Goal: Information Seeking & Learning: Check status

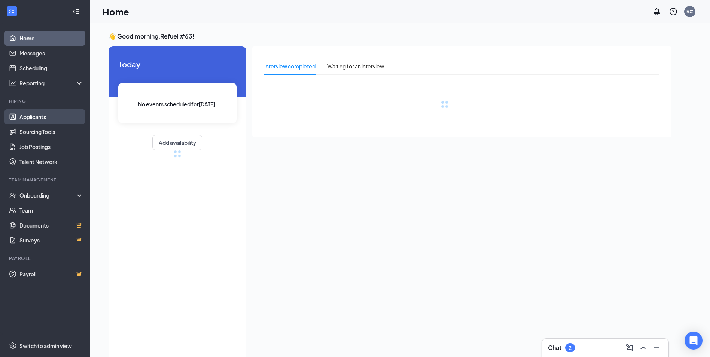
click at [37, 118] on link "Applicants" at bounding box center [51, 116] width 64 height 15
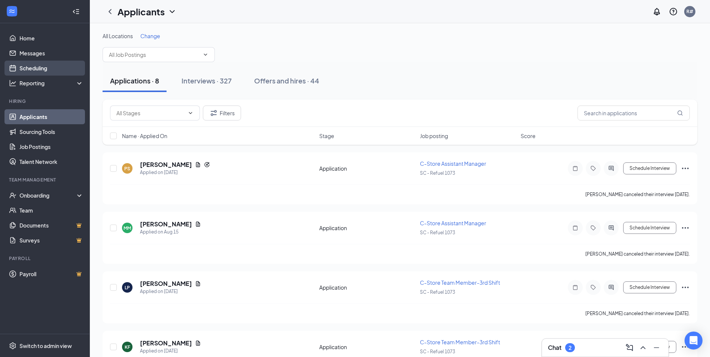
click at [27, 69] on link "Scheduling" at bounding box center [51, 68] width 64 height 15
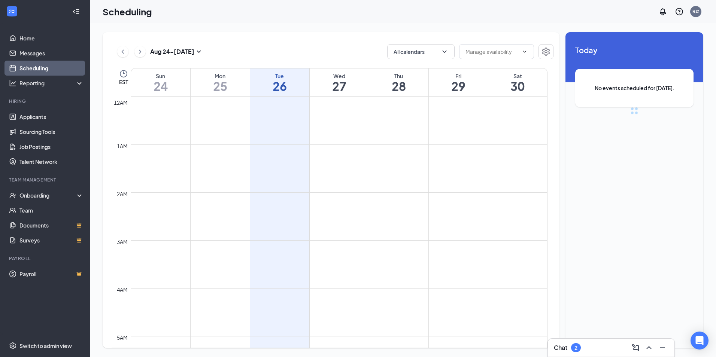
scroll to position [368, 0]
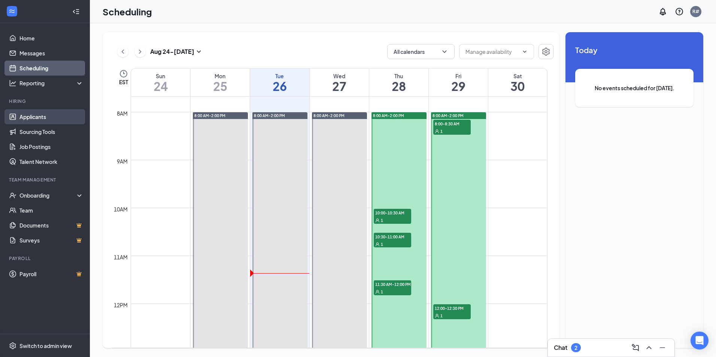
click at [23, 117] on link "Applicants" at bounding box center [51, 116] width 64 height 15
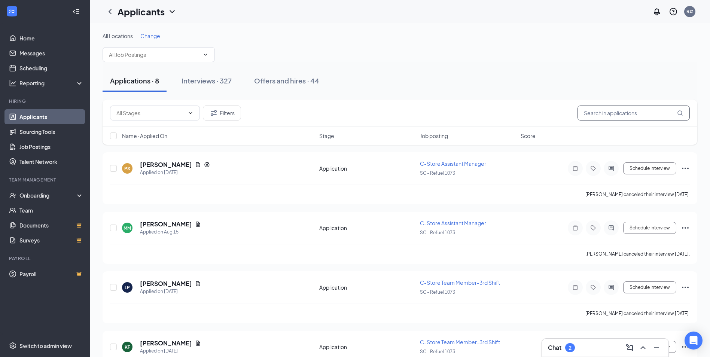
click at [597, 115] on input "text" at bounding box center [634, 113] width 112 height 15
drag, startPoint x: 597, startPoint y: 115, endPoint x: 590, endPoint y: 110, distance: 9.1
click at [590, 110] on input "text" at bounding box center [634, 113] width 112 height 15
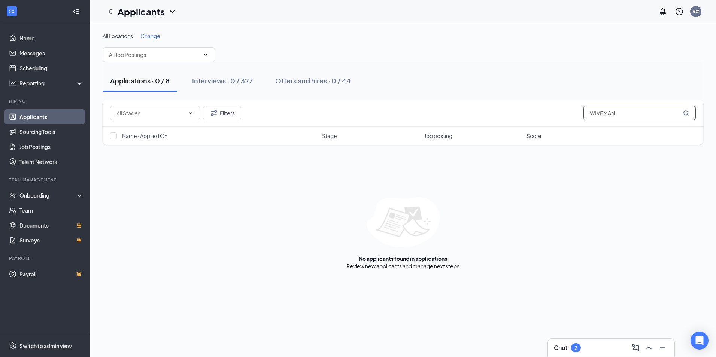
click at [587, 112] on input "WIVEMAN" at bounding box center [639, 113] width 112 height 15
type input "N"
type input "WIDMEN"
click at [685, 115] on icon "MagnifyingGlass" at bounding box center [685, 112] width 5 height 5
click at [686, 113] on icon "MagnifyingGlass" at bounding box center [686, 113] width 6 height 6
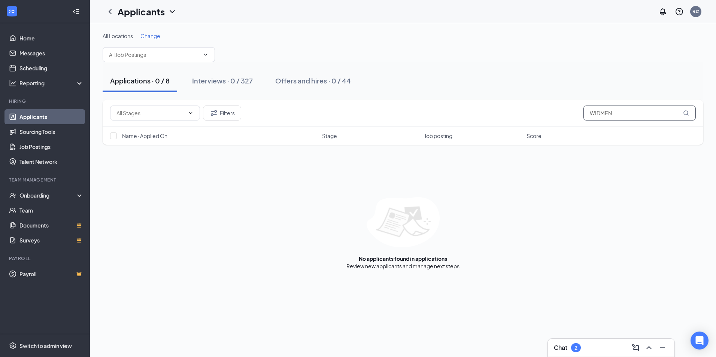
click at [686, 113] on icon "MagnifyingGlass" at bounding box center [686, 113] width 6 height 6
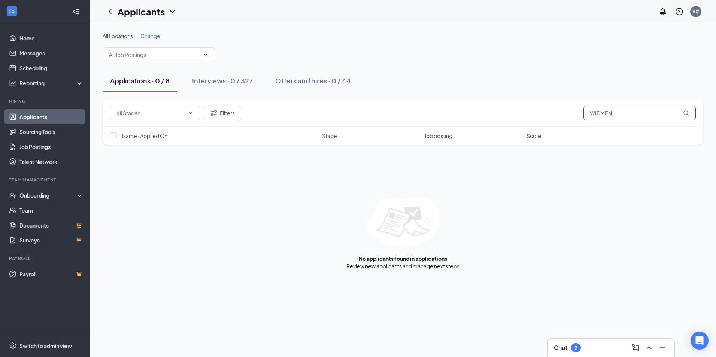
click at [686, 113] on icon "MagnifyingGlass" at bounding box center [686, 113] width 6 height 6
click at [24, 65] on link "Scheduling" at bounding box center [51, 68] width 64 height 15
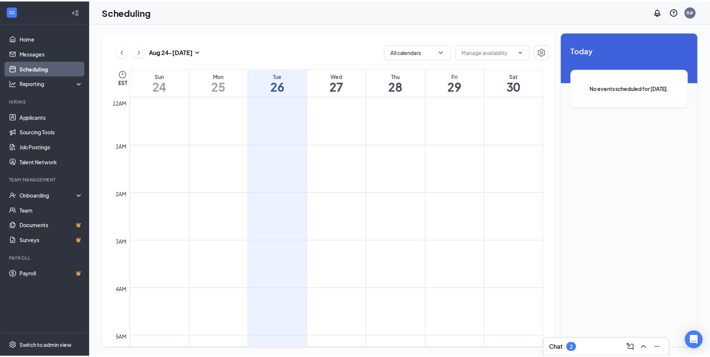
scroll to position [368, 0]
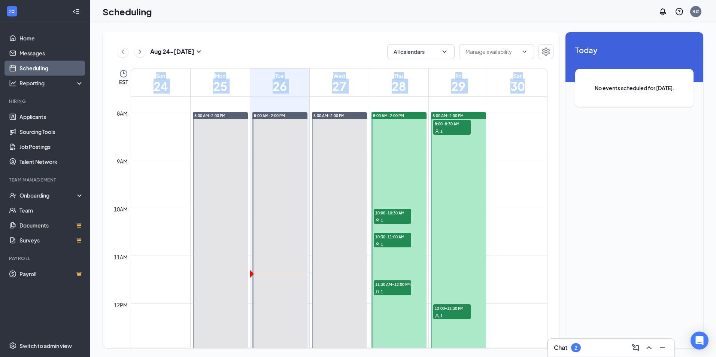
drag, startPoint x: 553, startPoint y: 191, endPoint x: 548, endPoint y: 209, distance: 18.8
click at [548, 209] on div "[DATE] - [DATE] All calendars EST Sun 24 Mon 25 Tue 26 Wed 27 Thu 28 Fri 29 Sat…" at bounding box center [331, 190] width 457 height 316
click at [39, 118] on link "Applicants" at bounding box center [51, 116] width 64 height 15
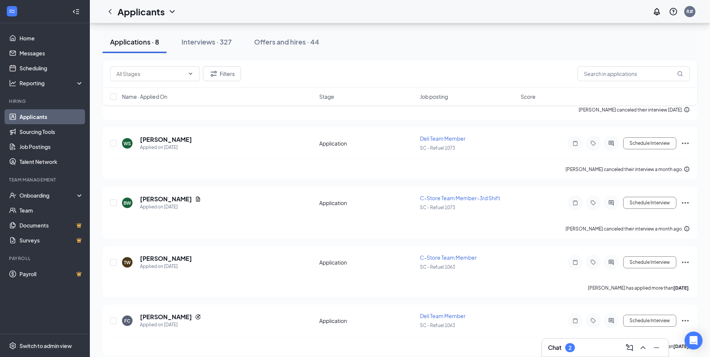
scroll to position [271, 0]
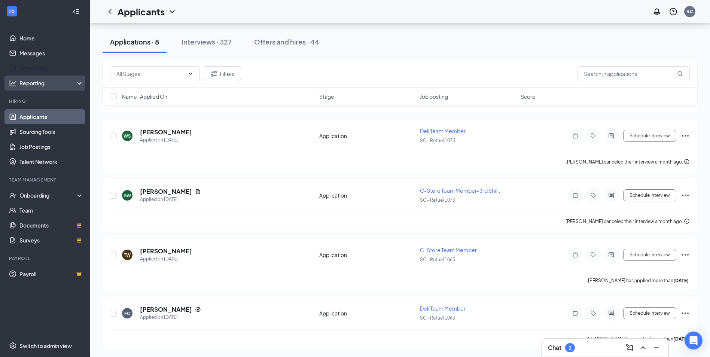
drag, startPoint x: 29, startPoint y: 70, endPoint x: 60, endPoint y: 77, distance: 31.8
click at [29, 70] on link "Scheduling" at bounding box center [51, 68] width 64 height 15
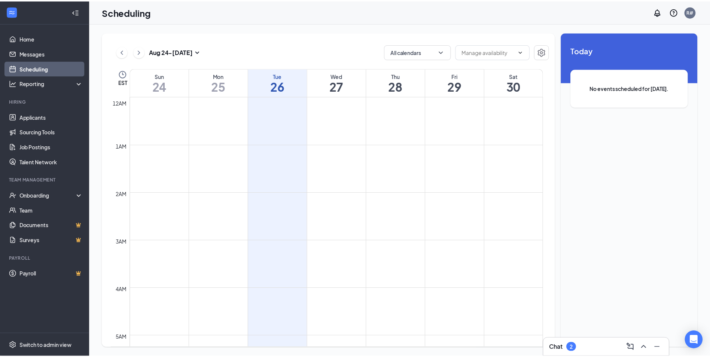
scroll to position [368, 0]
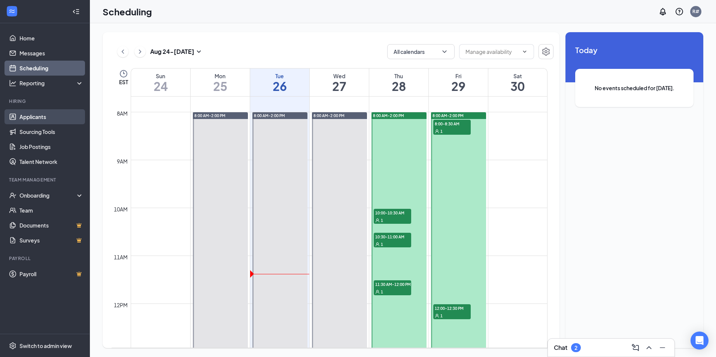
click at [23, 115] on link "Applicants" at bounding box center [51, 116] width 64 height 15
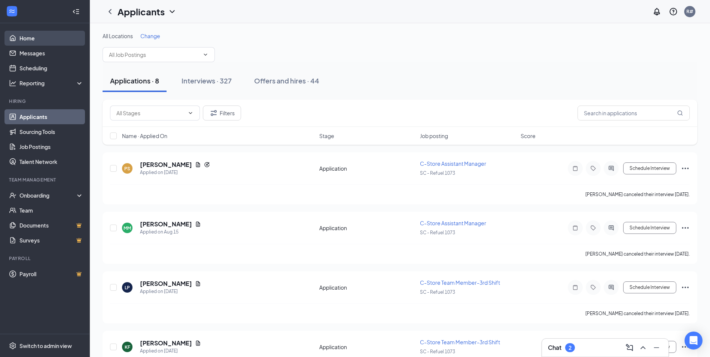
click at [34, 39] on link "Home" at bounding box center [51, 38] width 64 height 15
